Goal: Task Accomplishment & Management: Manage account settings

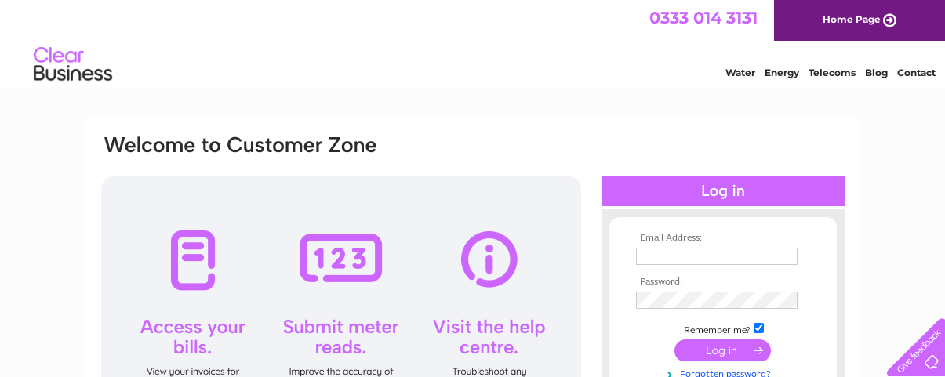
type input "[EMAIL_ADDRESS][DOMAIN_NAME]"
click at [726, 350] on input "submit" at bounding box center [723, 351] width 96 height 22
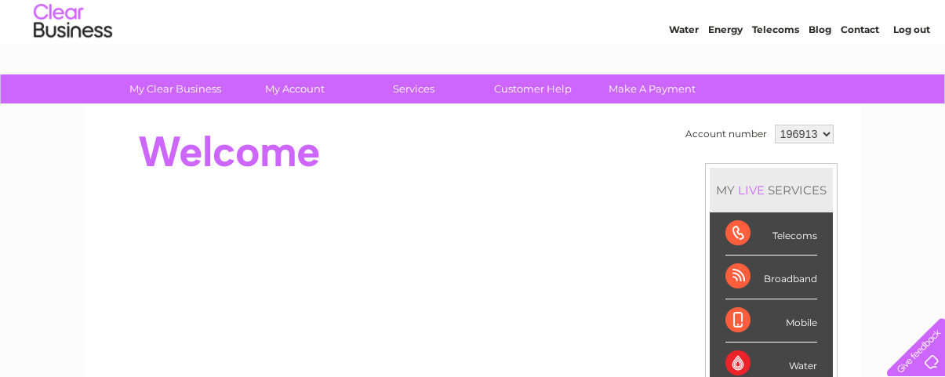
scroll to position [25, 0]
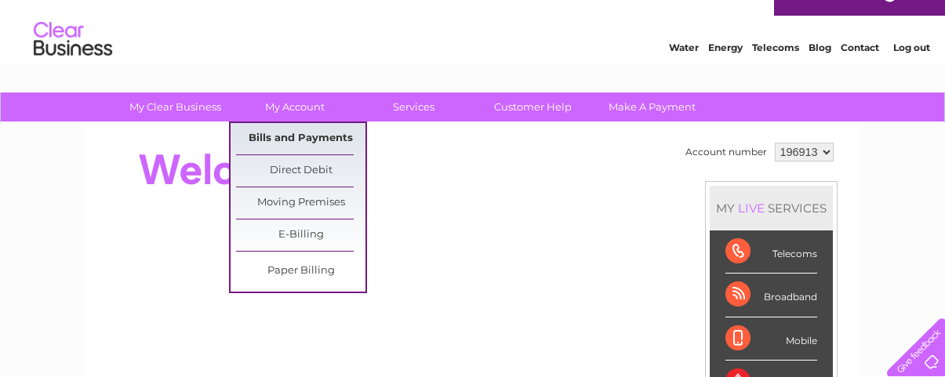
click at [297, 136] on link "Bills and Payments" at bounding box center [300, 138] width 129 height 31
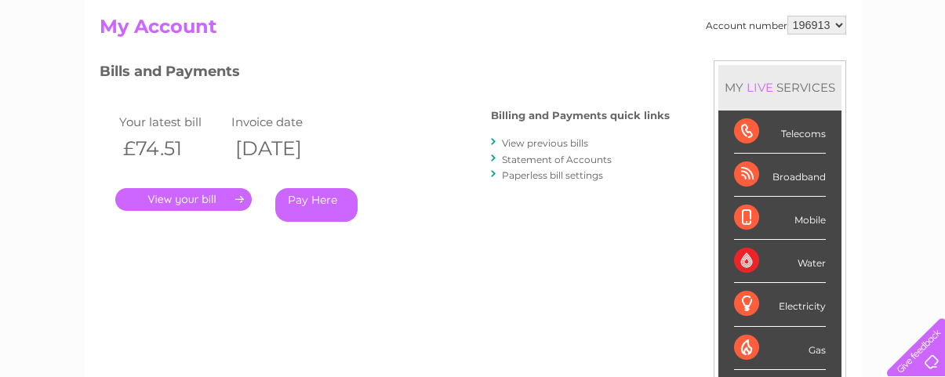
scroll to position [168, 0]
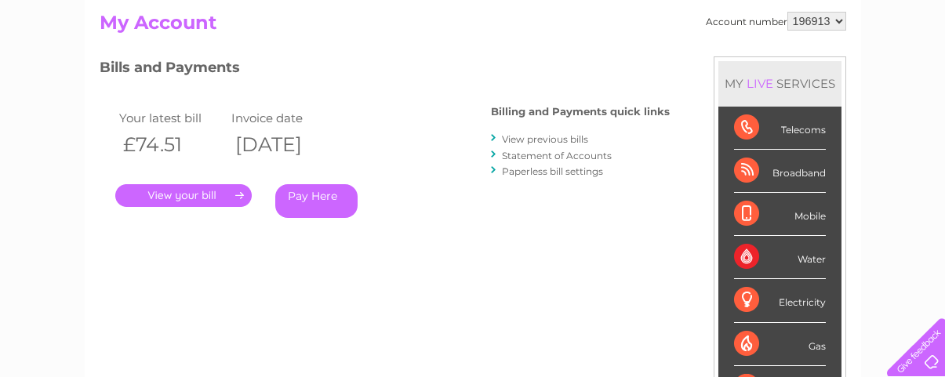
click at [184, 193] on link "." at bounding box center [183, 195] width 136 height 23
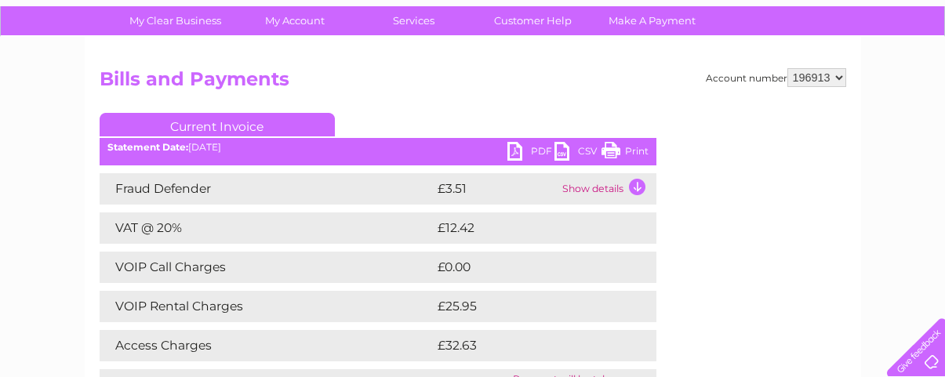
scroll to position [115, 0]
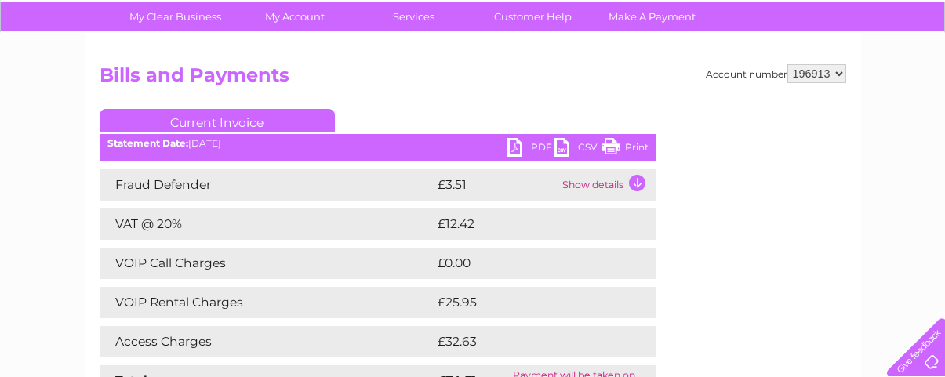
click at [838, 71] on select "196913" at bounding box center [817, 73] width 59 height 19
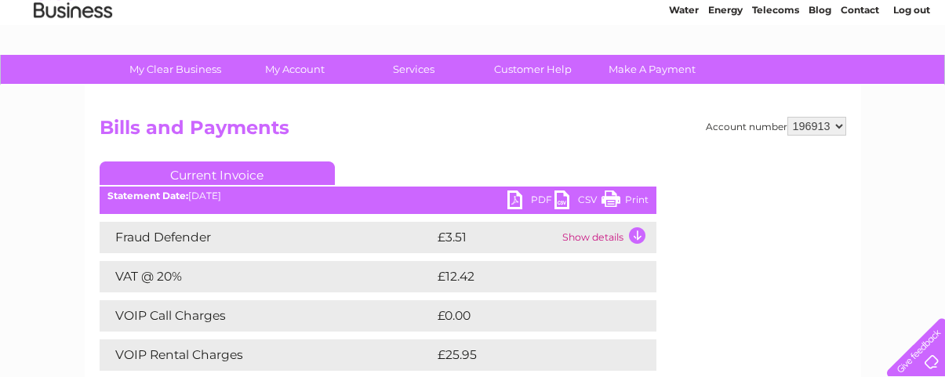
scroll to position [59, 0]
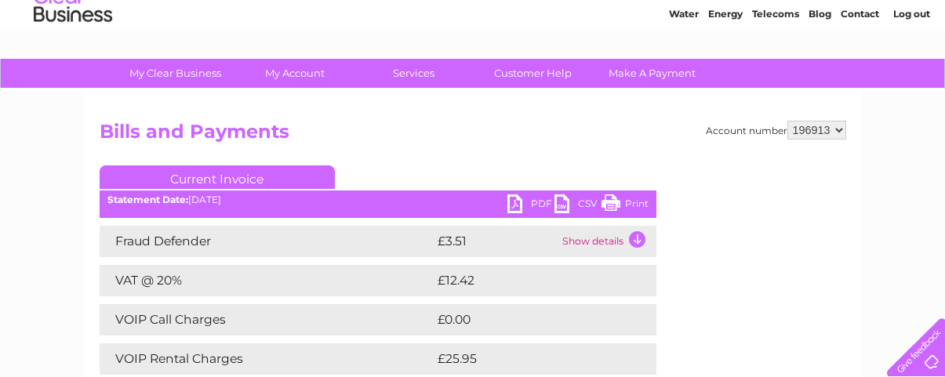
click at [615, 204] on link "Print" at bounding box center [625, 206] width 47 height 23
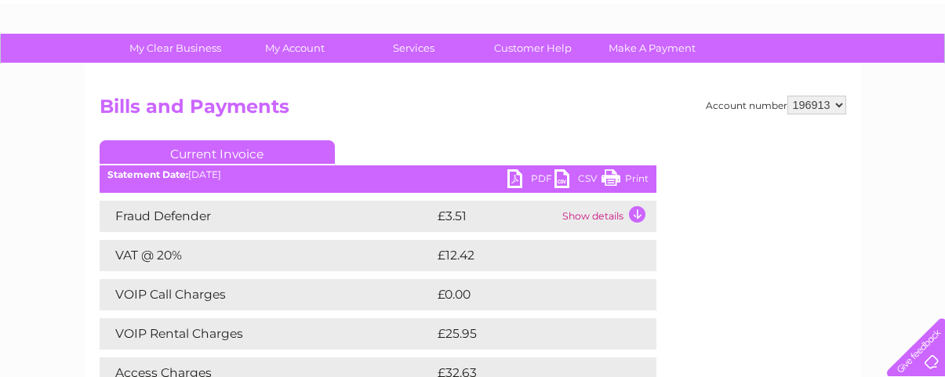
scroll to position [88, 0]
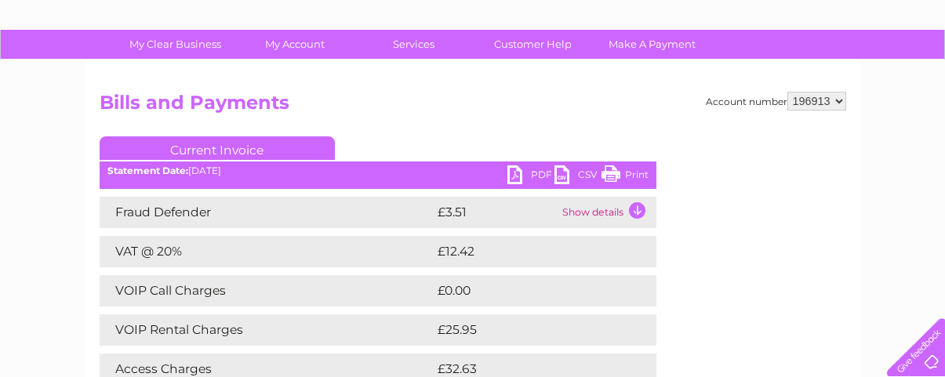
click at [635, 209] on td "Show details" at bounding box center [608, 212] width 98 height 31
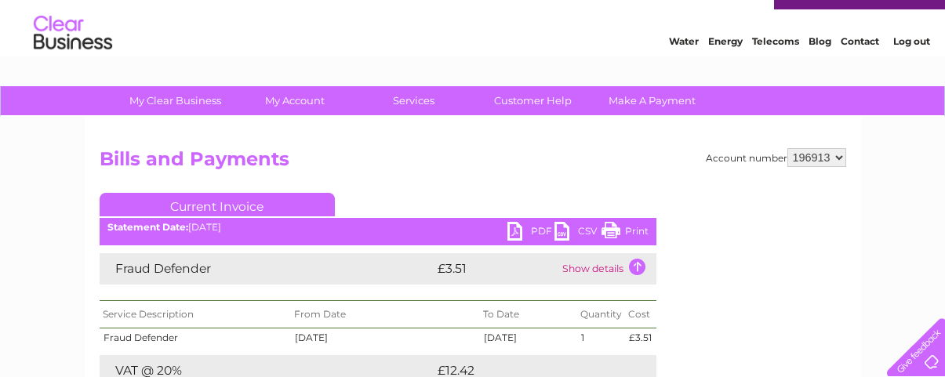
scroll to position [0, 0]
